Goal: Task Accomplishment & Management: Use online tool/utility

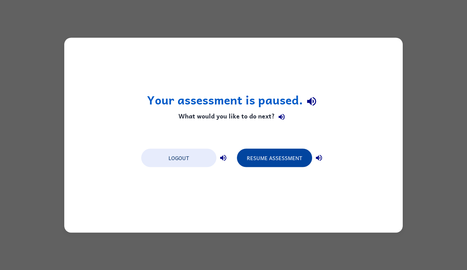
click at [255, 163] on button "Resume Assessment" at bounding box center [274, 158] width 75 height 18
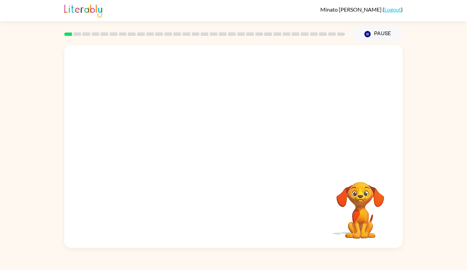
click at [213, 109] on video "Your browser must support playing .mp4 files to use Literably. Please try using…" at bounding box center [233, 106] width 338 height 123
click at [246, 157] on div at bounding box center [234, 150] width 44 height 25
click at [232, 160] on div at bounding box center [234, 150] width 44 height 25
click at [234, 136] on div at bounding box center [233, 146] width 338 height 203
click at [233, 144] on div at bounding box center [234, 150] width 44 height 25
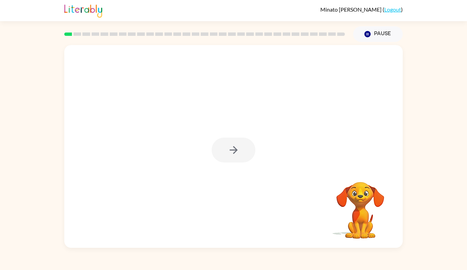
click at [227, 156] on div at bounding box center [234, 150] width 44 height 25
click at [233, 152] on icon "button" at bounding box center [234, 150] width 12 height 12
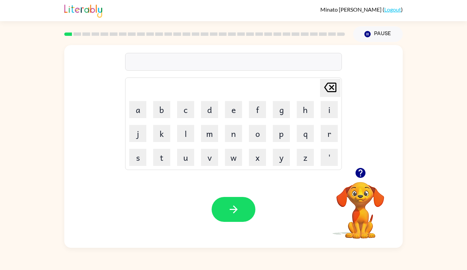
click at [361, 209] on video "Your browser must support playing .mp4 files to use Literably. Please try using…" at bounding box center [360, 206] width 68 height 68
click at [366, 181] on div at bounding box center [360, 172] width 68 height 17
click at [366, 175] on icon "button" at bounding box center [360, 173] width 12 height 12
click at [365, 170] on icon "button" at bounding box center [360, 173] width 12 height 12
click at [364, 173] on icon "button" at bounding box center [360, 173] width 10 height 10
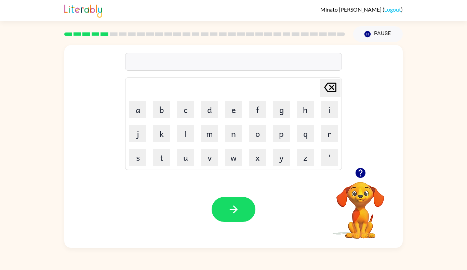
click at [357, 178] on icon "button" at bounding box center [360, 173] width 12 height 12
click at [363, 170] on icon "button" at bounding box center [360, 173] width 10 height 10
click at [360, 176] on icon "button" at bounding box center [360, 173] width 10 height 10
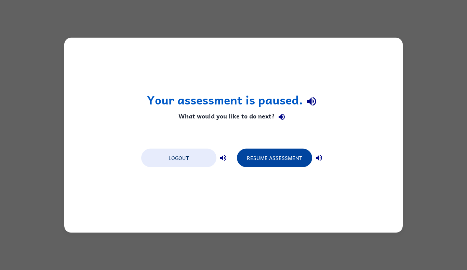
click at [288, 161] on button "Resume Assessment" at bounding box center [274, 158] width 75 height 18
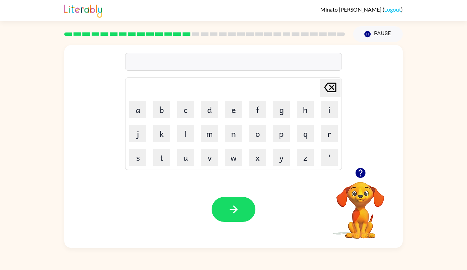
click at [359, 171] on icon "button" at bounding box center [360, 173] width 12 height 12
click at [91, 27] on div at bounding box center [204, 34] width 289 height 24
click at [86, 63] on div "[PERSON_NAME] last character input a b c d e f g h i j k l m n o p q r s t u v …" at bounding box center [233, 106] width 338 height 123
click at [226, 210] on button "button" at bounding box center [234, 209] width 44 height 25
click at [359, 172] on icon "button" at bounding box center [360, 173] width 10 height 10
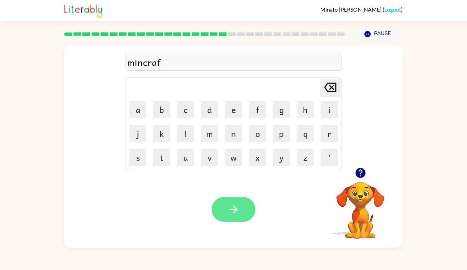
click at [234, 209] on icon "button" at bounding box center [234, 210] width 12 height 12
